Goal: Entertainment & Leisure: Browse casually

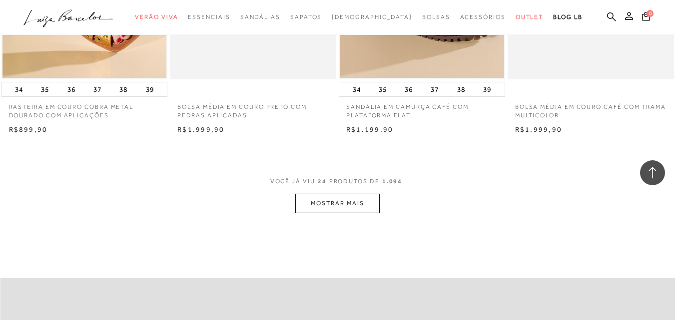
scroll to position [1851, 0]
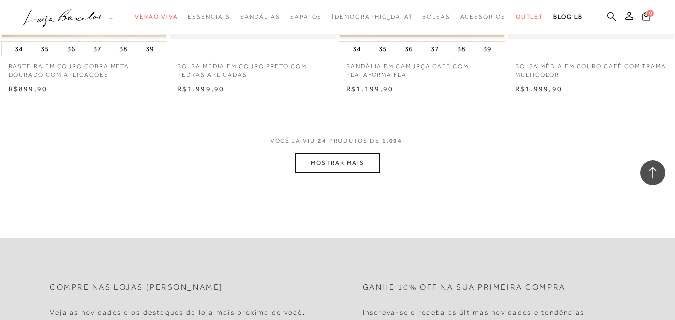
click at [359, 160] on button "MOSTRAR MAIS" at bounding box center [337, 162] width 84 height 19
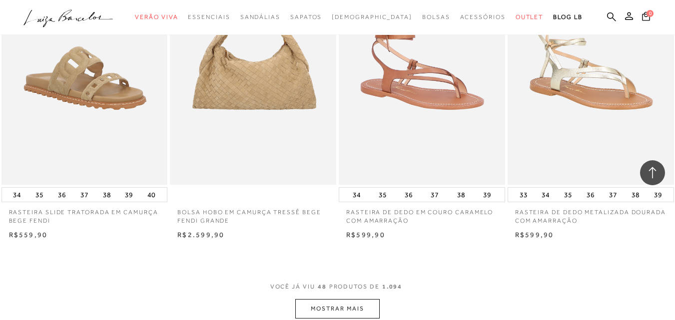
scroll to position [3663, 0]
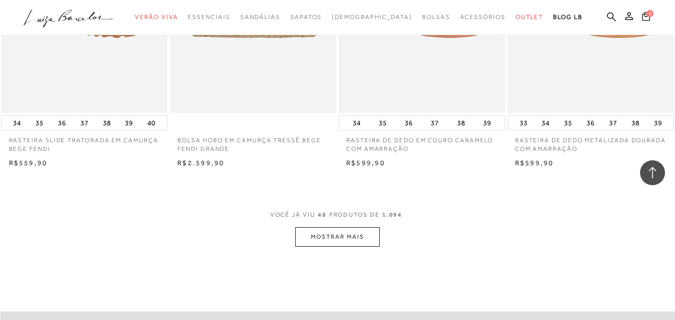
click at [366, 235] on button "MOSTRAR MAIS" at bounding box center [337, 236] width 84 height 19
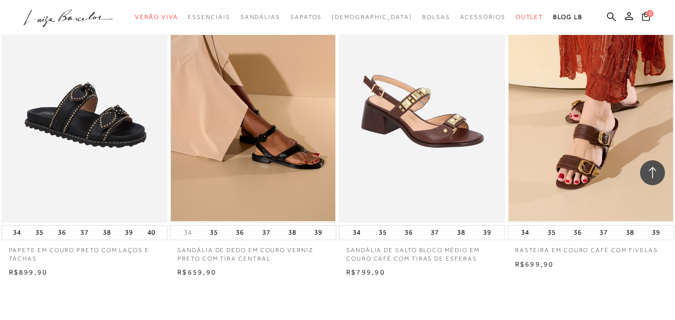
scroll to position [5479, 0]
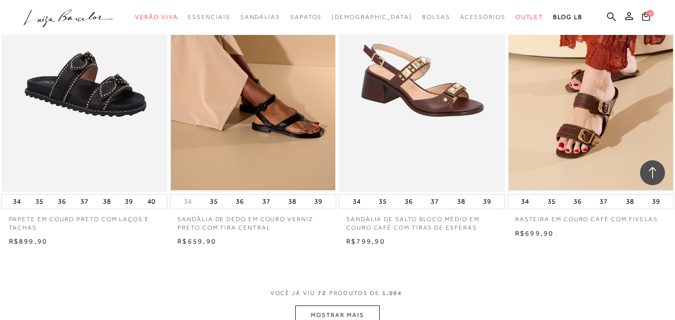
click at [353, 311] on button "MOSTRAR MAIS" at bounding box center [337, 315] width 84 height 19
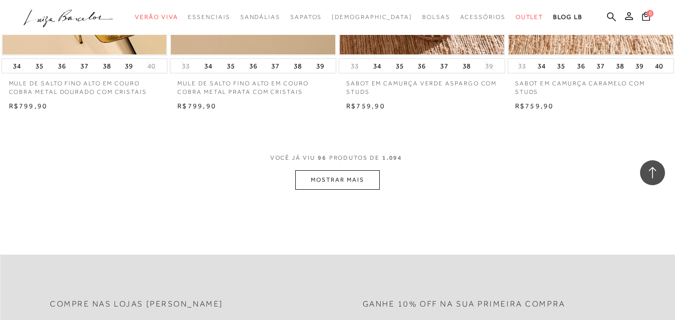
scroll to position [7539, 0]
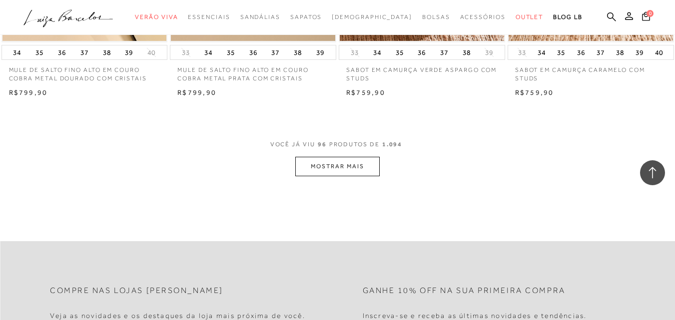
click at [360, 161] on button "MOSTRAR MAIS" at bounding box center [337, 166] width 84 height 19
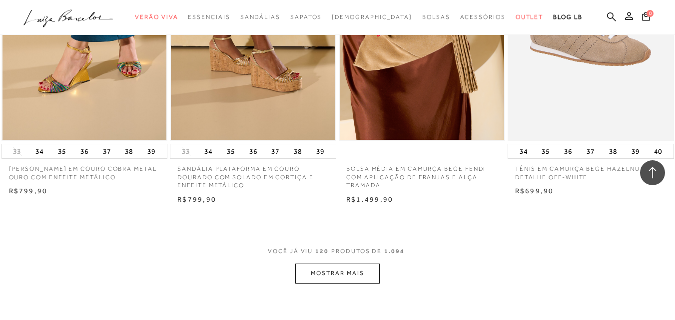
scroll to position [9351, 0]
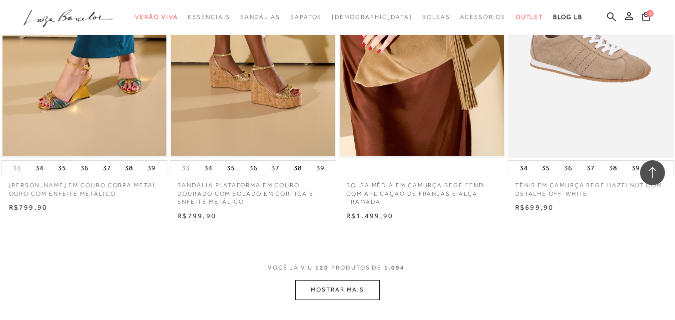
click at [367, 280] on button "MOSTRAR MAIS" at bounding box center [337, 289] width 84 height 19
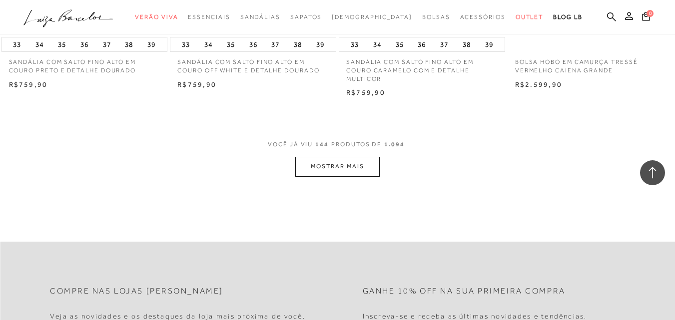
scroll to position [11493, 0]
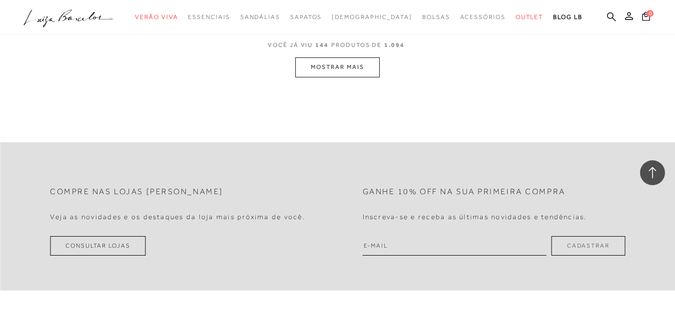
click at [337, 57] on button "MOSTRAR MAIS" at bounding box center [337, 66] width 84 height 19
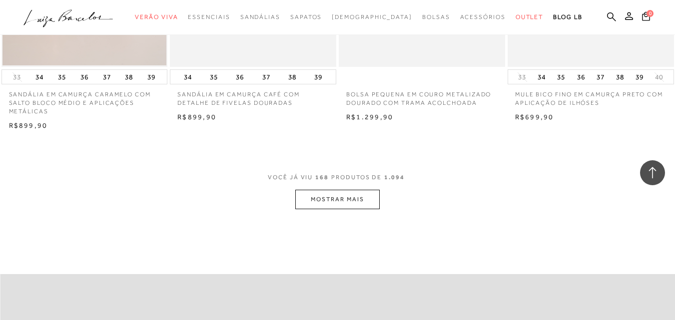
scroll to position [13180, 0]
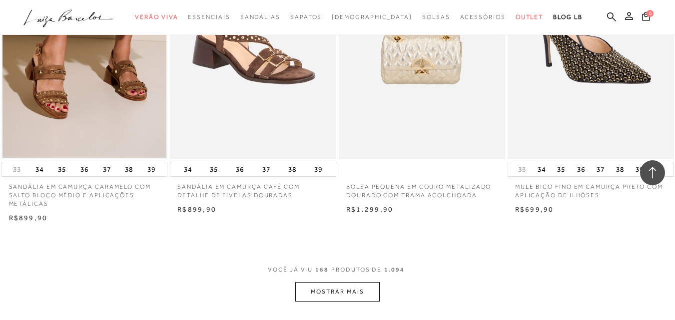
click at [318, 282] on button "MOSTRAR MAIS" at bounding box center [337, 291] width 84 height 19
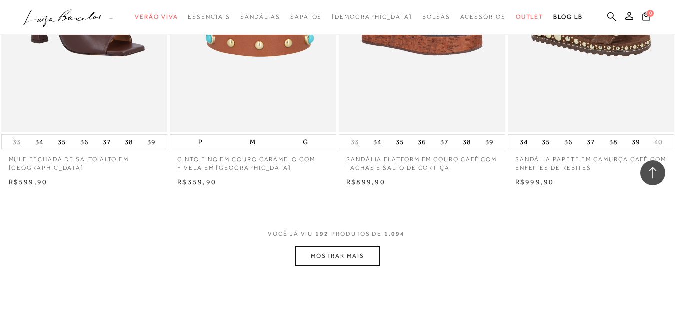
scroll to position [15206, 0]
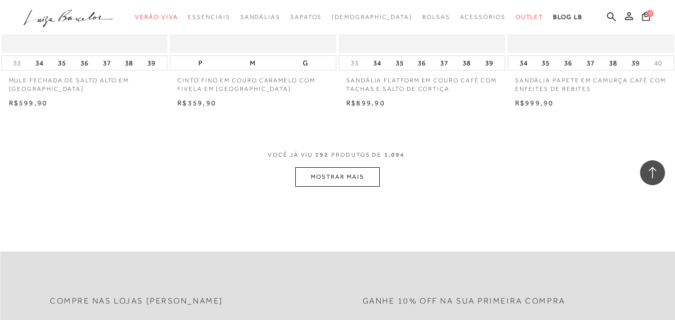
click at [361, 167] on button "MOSTRAR MAIS" at bounding box center [337, 176] width 84 height 19
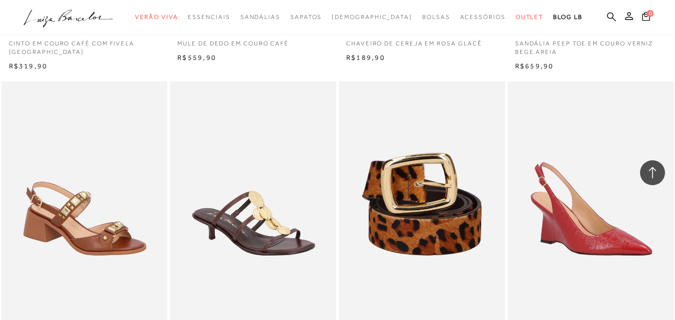
scroll to position [16949, 0]
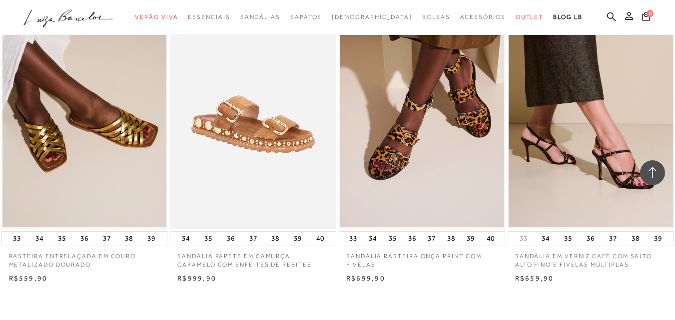
scroll to position [18917, 0]
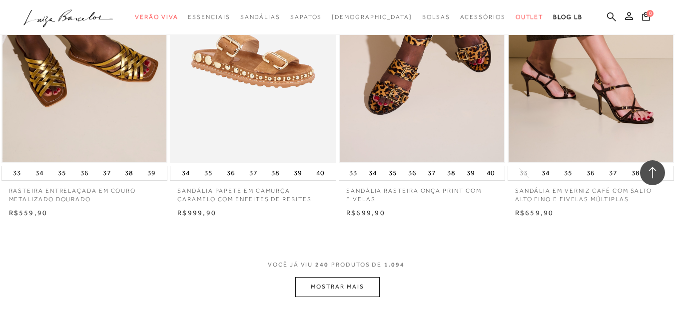
click at [332, 277] on button "MOSTRAR MAIS" at bounding box center [337, 286] width 84 height 19
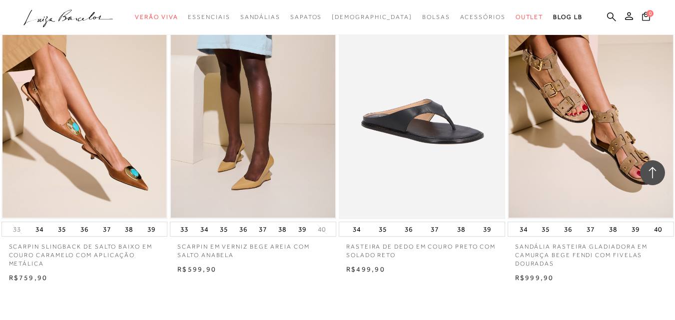
scroll to position [20791, 0]
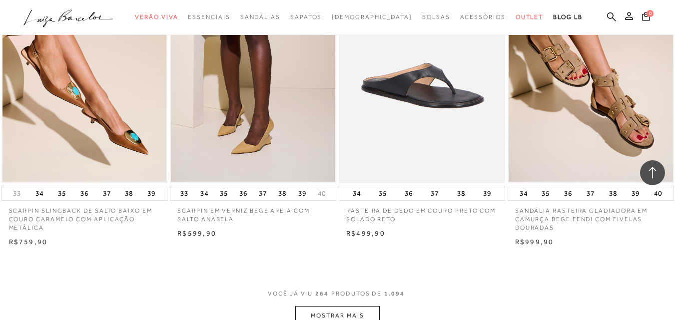
click at [340, 306] on button "MOSTRAR MAIS" at bounding box center [337, 315] width 84 height 19
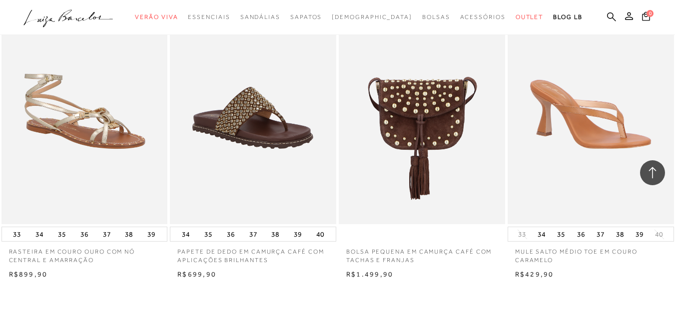
scroll to position [22717, 0]
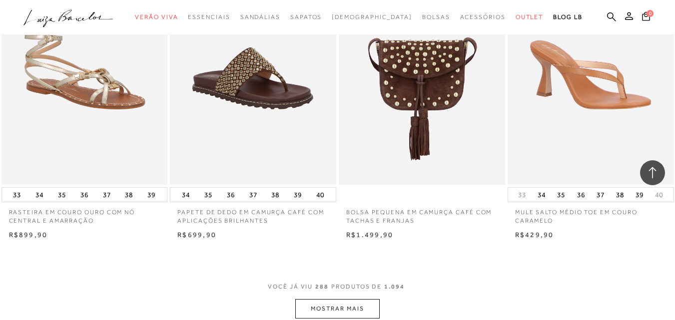
click at [352, 299] on button "MOSTRAR MAIS" at bounding box center [337, 308] width 84 height 19
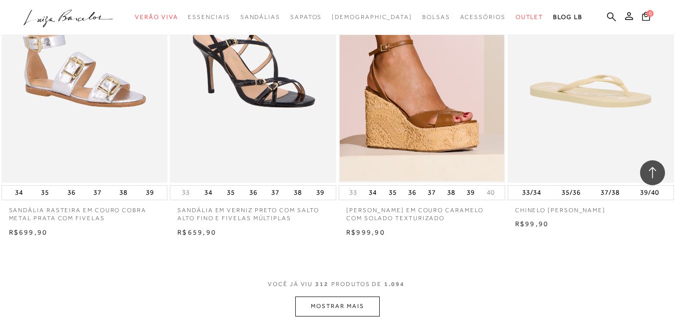
scroll to position [24654, 0]
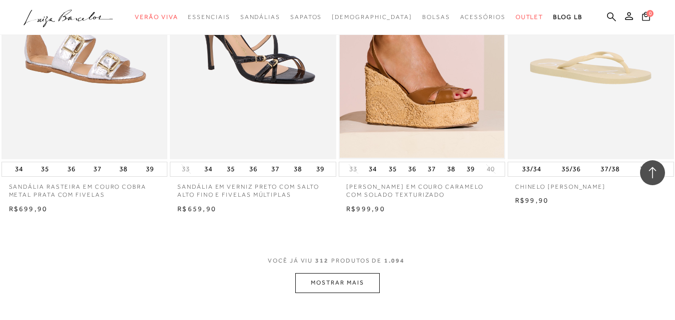
click at [332, 273] on button "MOSTRAR MAIS" at bounding box center [337, 282] width 84 height 19
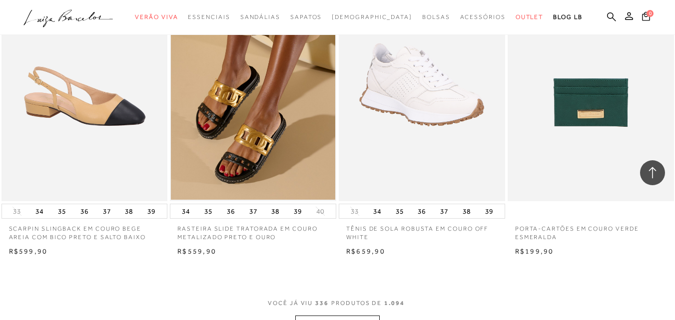
scroll to position [26561, 0]
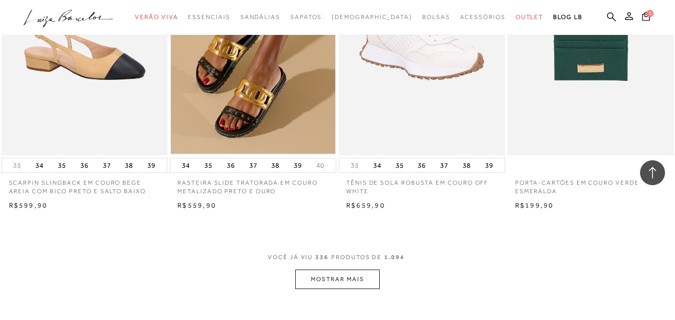
click at [356, 270] on button "MOSTRAR MAIS" at bounding box center [337, 279] width 84 height 19
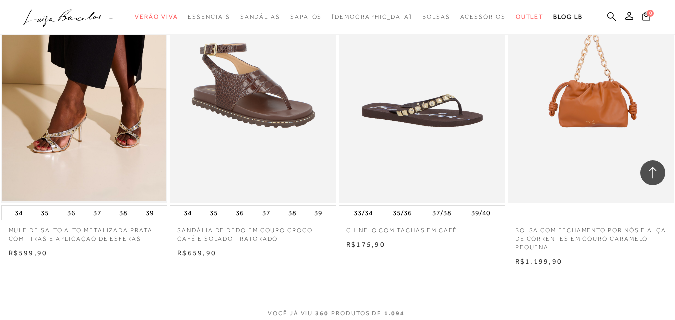
scroll to position [28473, 0]
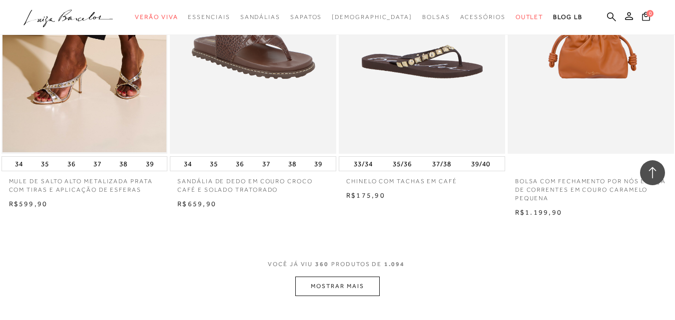
click at [371, 277] on button "MOSTRAR MAIS" at bounding box center [337, 286] width 84 height 19
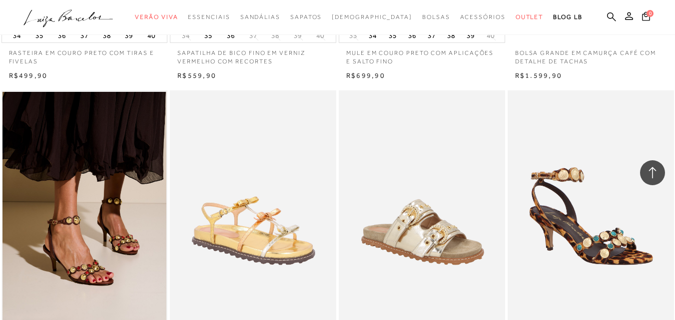
scroll to position [30303, 0]
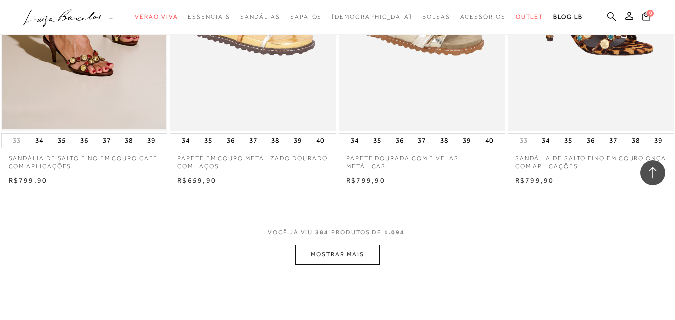
click at [351, 245] on button "MOSTRAR MAIS" at bounding box center [337, 254] width 84 height 19
